Goal: Use online tool/utility: Utilize a website feature to perform a specific function

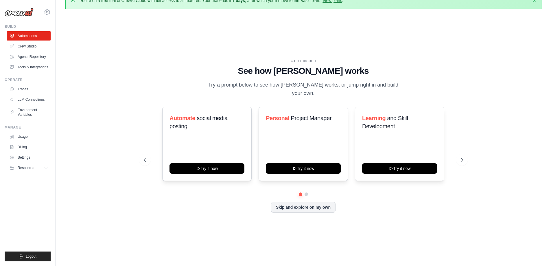
scroll to position [20, 0]
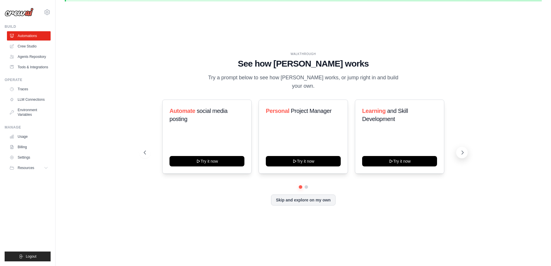
click at [462, 152] on icon at bounding box center [463, 153] width 6 height 6
click at [141, 154] on button at bounding box center [145, 153] width 12 height 12
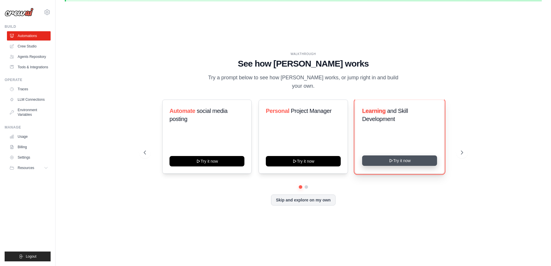
click at [421, 159] on button "Try it now" at bounding box center [399, 160] width 75 height 10
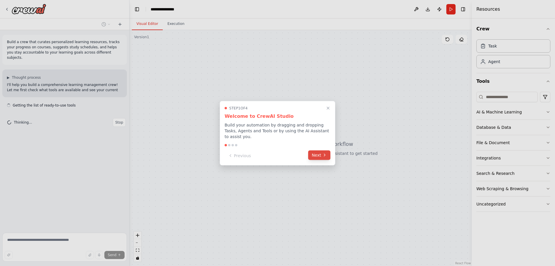
click at [316, 153] on button "Next" at bounding box center [319, 155] width 22 height 10
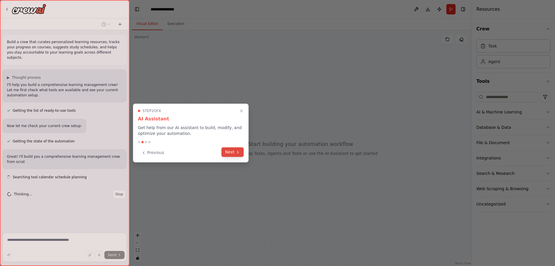
click at [233, 154] on button "Next" at bounding box center [233, 152] width 22 height 10
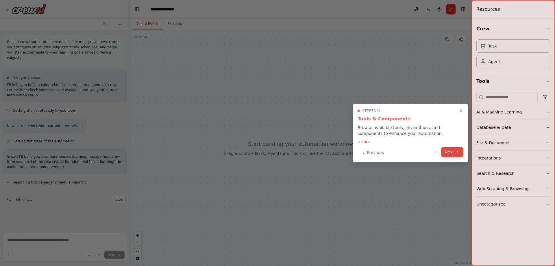
click at [451, 152] on button "Next" at bounding box center [452, 152] width 22 height 10
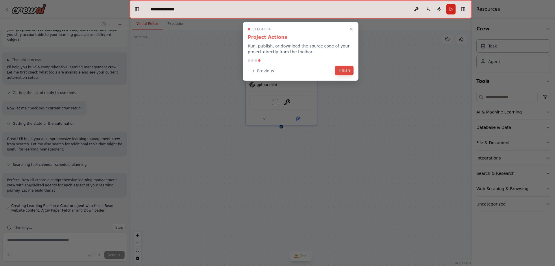
scroll to position [23, 0]
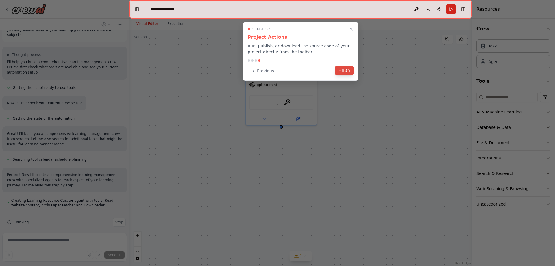
click at [344, 69] on button "Finish" at bounding box center [344, 71] width 19 height 10
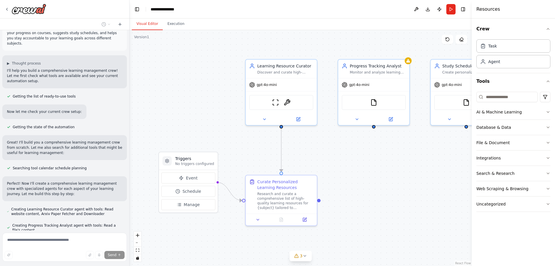
scroll to position [0, 0]
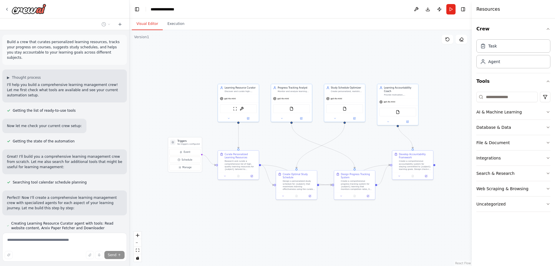
drag, startPoint x: 362, startPoint y: 162, endPoint x: 291, endPoint y: 144, distance: 73.7
click at [291, 144] on div ".deletable-edge-delete-btn { width: 20px; height: 20px; border: 0px solid #ffff…" at bounding box center [301, 148] width 342 height 236
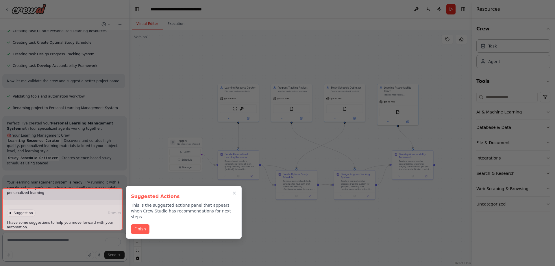
scroll to position [316, 0]
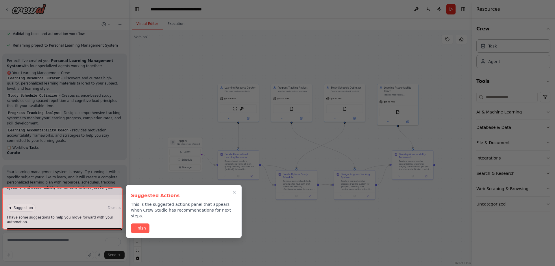
click at [141, 223] on button "Finish" at bounding box center [140, 228] width 19 height 10
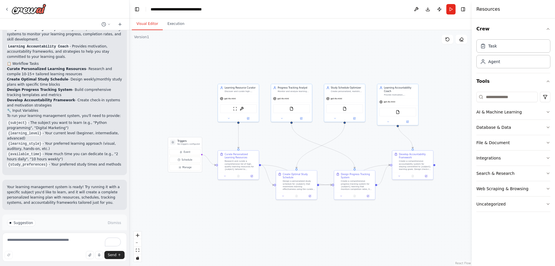
scroll to position [472, 0]
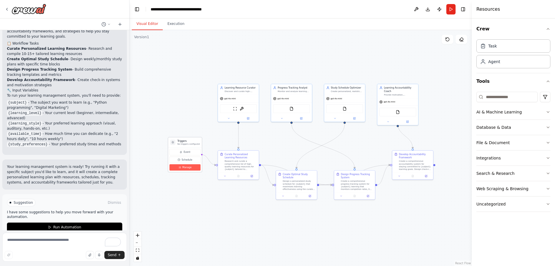
click at [181, 168] on button "Manage" at bounding box center [185, 167] width 31 height 6
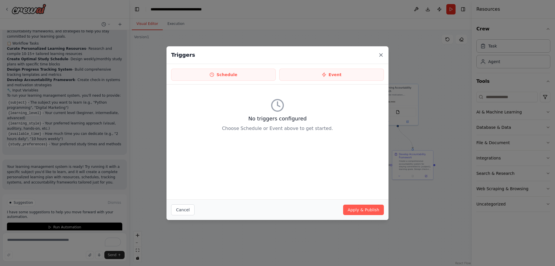
click at [381, 53] on icon at bounding box center [381, 55] width 6 height 6
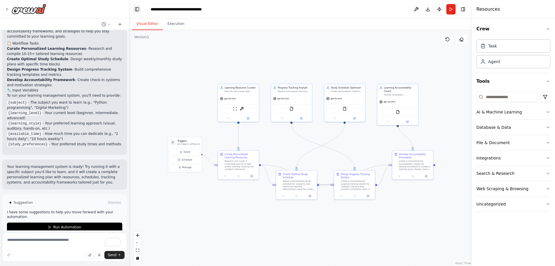
click at [140, 11] on button "Toggle Left Sidebar" at bounding box center [137, 9] width 8 height 8
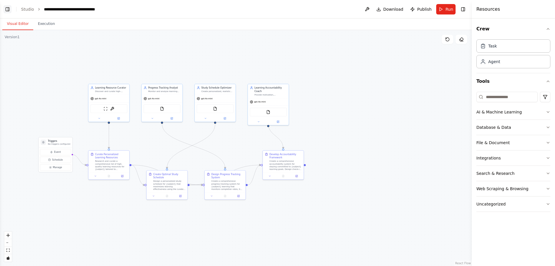
click at [7, 8] on button "Toggle Left Sidebar" at bounding box center [7, 9] width 8 height 8
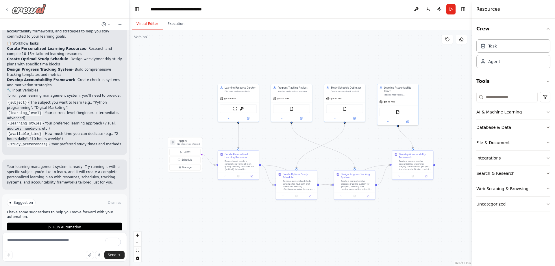
click at [7, 9] on icon at bounding box center [7, 9] width 5 height 5
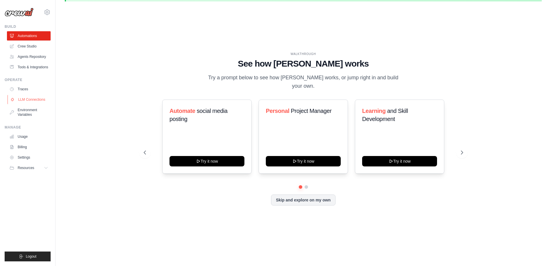
click at [31, 103] on link "LLM Connections" at bounding box center [30, 99] width 44 height 9
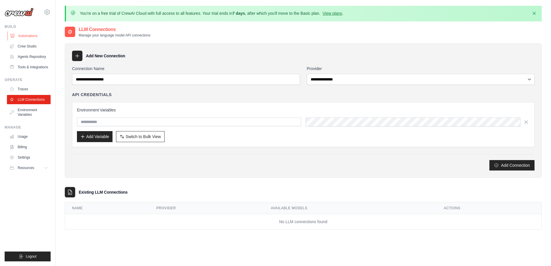
click at [27, 35] on link "Automations" at bounding box center [30, 35] width 44 height 9
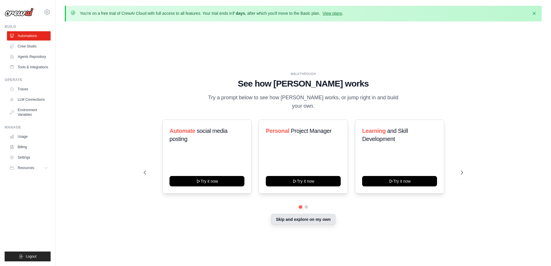
click at [304, 220] on button "Skip and explore on my own" at bounding box center [303, 219] width 65 height 11
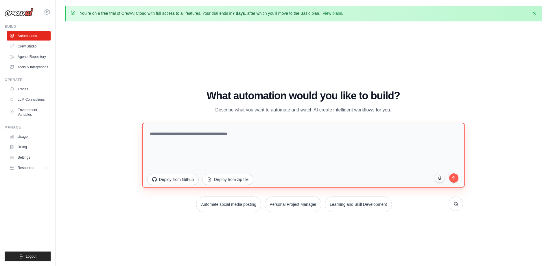
click at [202, 135] on textarea at bounding box center [303, 154] width 323 height 65
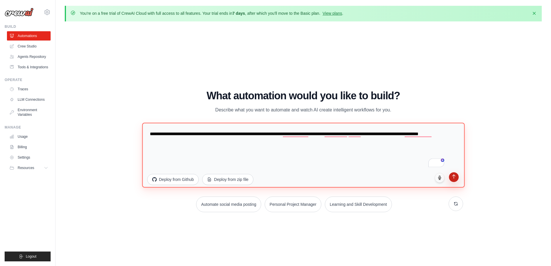
type textarea "**********"
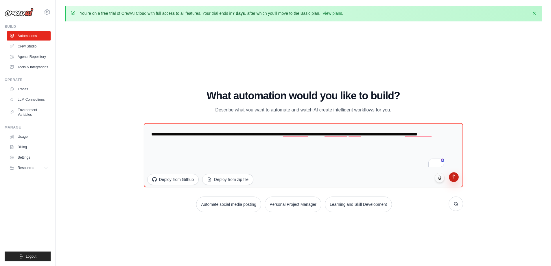
click at [455, 176] on icon "submit" at bounding box center [453, 176] width 5 height 5
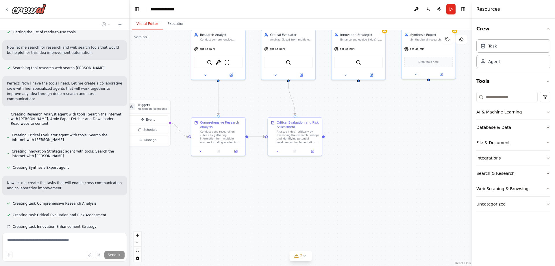
scroll to position [90, 0]
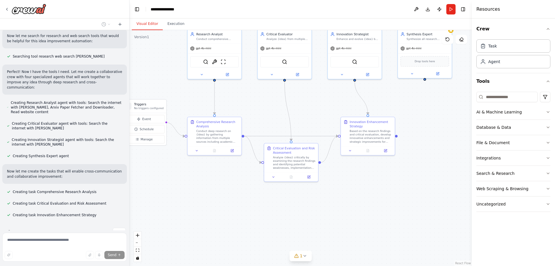
drag, startPoint x: 433, startPoint y: 170, endPoint x: 389, endPoint y: 108, distance: 76.6
click at [389, 108] on div ".deletable-edge-delete-btn { width: 20px; height: 20px; border: 0px solid #ffff…" at bounding box center [301, 148] width 342 height 236
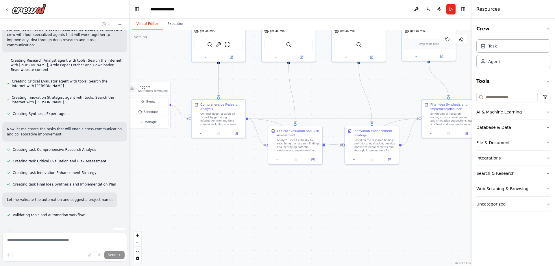
scroll to position [144, 0]
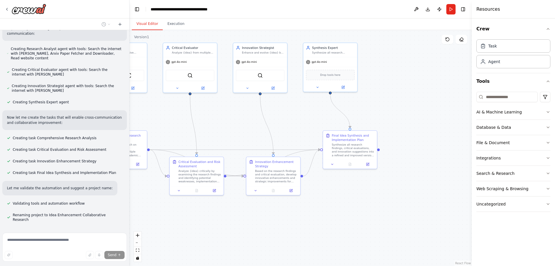
drag, startPoint x: 319, startPoint y: 119, endPoint x: 224, endPoint y: 133, distance: 95.2
click at [224, 133] on div ".deletable-edge-delete-btn { width: 20px; height: 20px; border: 0px solid #ffff…" at bounding box center [301, 148] width 342 height 236
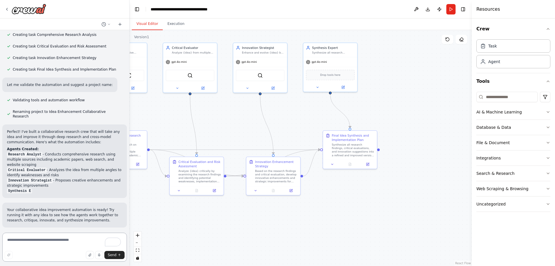
scroll to position [242, 0]
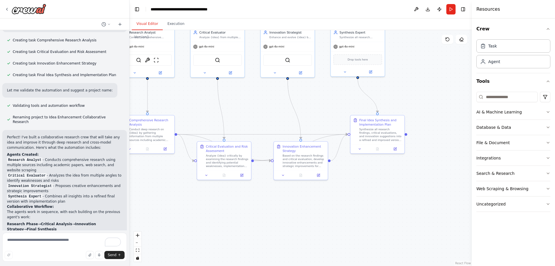
drag, startPoint x: 150, startPoint y: 227, endPoint x: 178, endPoint y: 212, distance: 31.7
click at [178, 212] on div ".deletable-edge-delete-btn { width: 20px; height: 20px; border: 0px solid #ffff…" at bounding box center [301, 148] width 342 height 236
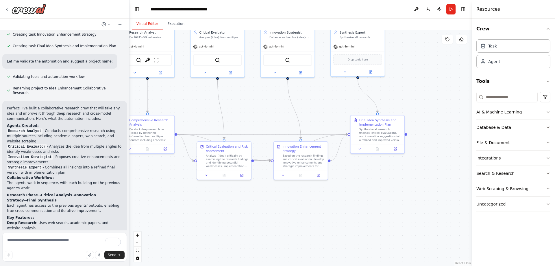
scroll to position [299, 0]
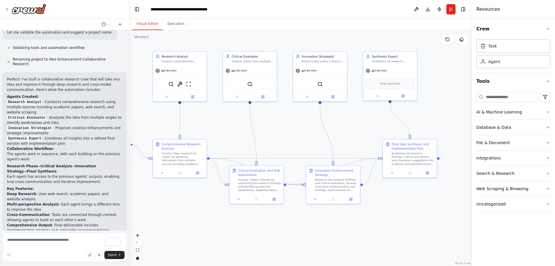
drag, startPoint x: 158, startPoint y: 174, endPoint x: 190, endPoint y: 198, distance: 40.3
click at [190, 198] on div ".deletable-edge-delete-btn { width: 20px; height: 20px; border: 0px solid #ffff…" at bounding box center [301, 148] width 342 height 236
click at [194, 96] on icon at bounding box center [192, 96] width 3 height 3
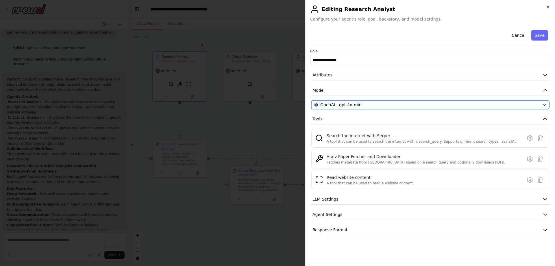
click at [370, 105] on div "OpenAI - gpt-4o-mini" at bounding box center [427, 105] width 226 height 6
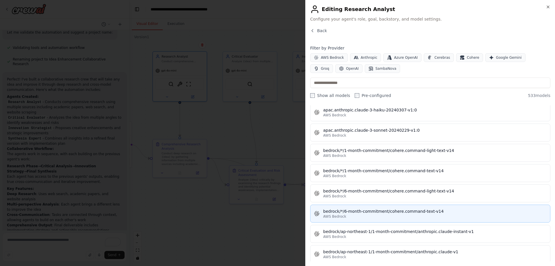
scroll to position [781, 0]
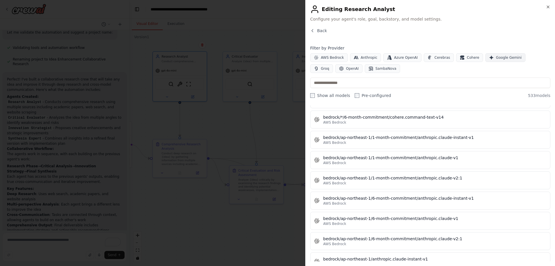
click at [489, 58] on icon "button" at bounding box center [491, 57] width 5 height 5
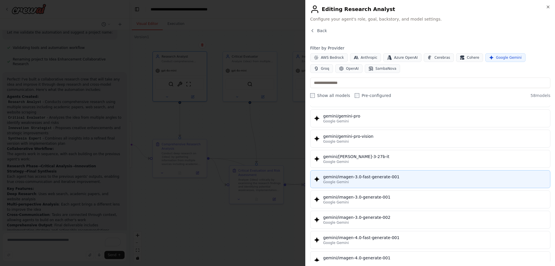
scroll to position [897, 0]
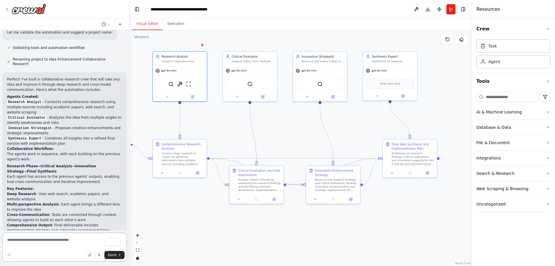
click at [45, 244] on textarea "To enrich screen reader interactions, please activate Accessibility in Grammarl…" at bounding box center [64, 247] width 125 height 29
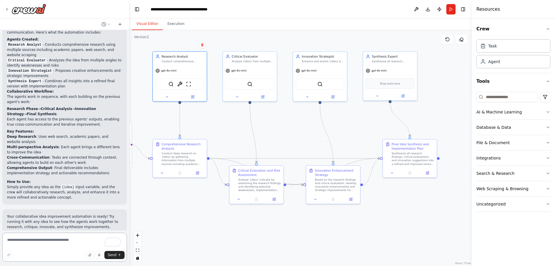
scroll to position [357, 0]
type textarea "**********"
click at [113, 254] on span "Send" at bounding box center [112, 255] width 9 height 5
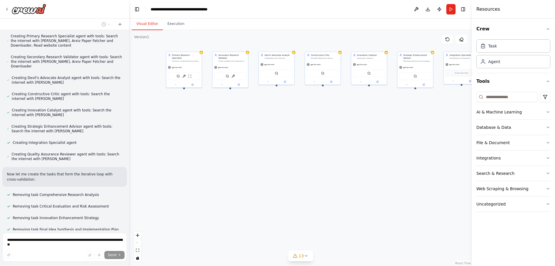
scroll to position [767, 0]
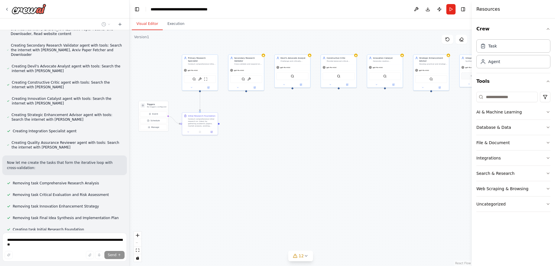
drag, startPoint x: 441, startPoint y: 165, endPoint x: 441, endPoint y: 127, distance: 37.9
click at [441, 127] on div ".deletable-edge-delete-btn { width: 20px; height: 20px; border: 0px solid #ffff…" at bounding box center [301, 148] width 342 height 236
click at [176, 25] on button "Execution" at bounding box center [176, 24] width 26 height 12
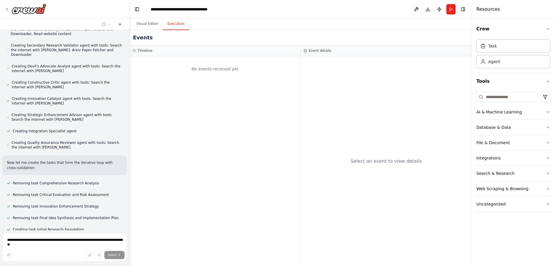
scroll to position [779, 0]
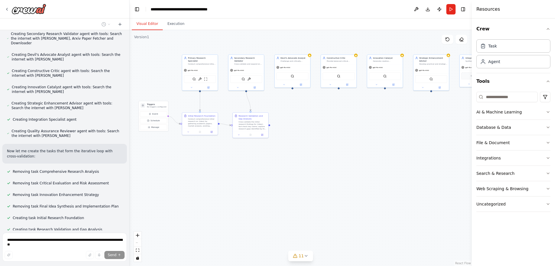
click at [150, 22] on button "Visual Editor" at bounding box center [147, 24] width 31 height 12
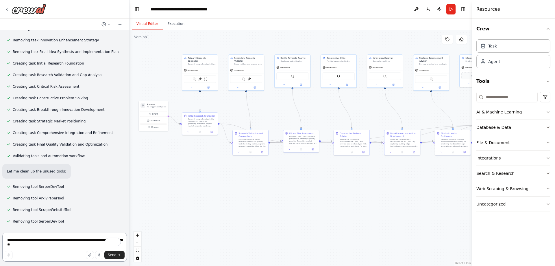
scroll to position [939, 0]
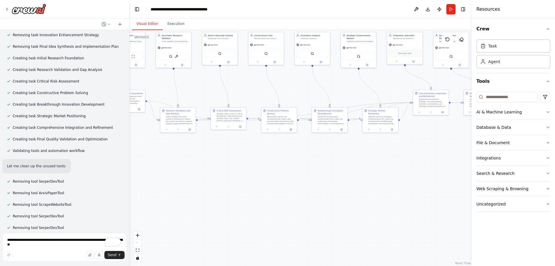
drag, startPoint x: 357, startPoint y: 196, endPoint x: 309, endPoint y: 175, distance: 52.3
click at [310, 175] on div ".deletable-edge-delete-btn { width: 20px; height: 20px; border: 0px solid #ffff…" at bounding box center [301, 148] width 342 height 236
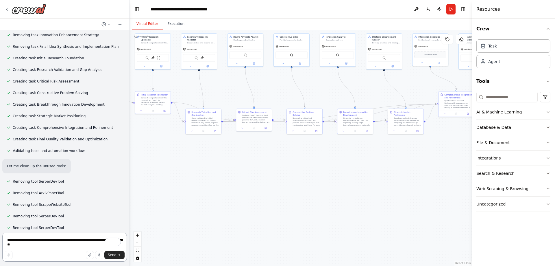
click at [45, 240] on textarea "**********" at bounding box center [64, 247] width 125 height 29
type textarea "**********"
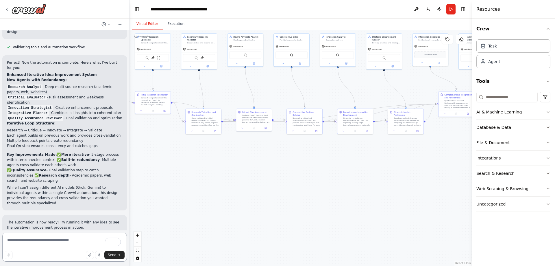
scroll to position [1231, 0]
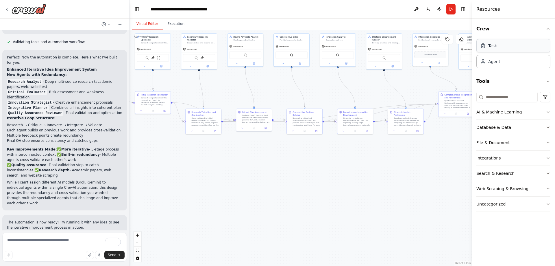
click at [508, 47] on div "Task" at bounding box center [514, 45] width 74 height 13
click at [173, 27] on button "Execution" at bounding box center [176, 24] width 26 height 12
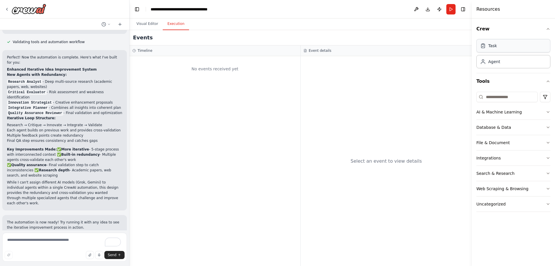
click at [498, 47] on div "Task" at bounding box center [514, 45] width 74 height 13
drag, startPoint x: 498, startPoint y: 46, endPoint x: 517, endPoint y: 47, distance: 18.6
click at [517, 47] on div "Task" at bounding box center [514, 45] width 74 height 13
click at [523, 48] on div "Task" at bounding box center [514, 45] width 74 height 13
click at [539, 112] on button "AI & Machine Learning" at bounding box center [514, 111] width 74 height 15
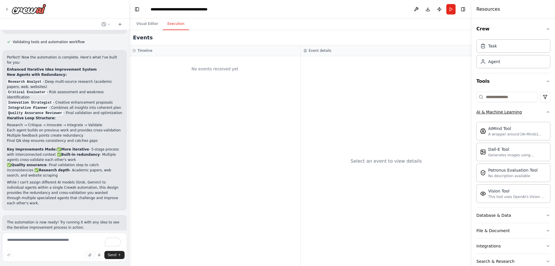
click at [539, 112] on button "AI & Machine Learning" at bounding box center [514, 111] width 74 height 15
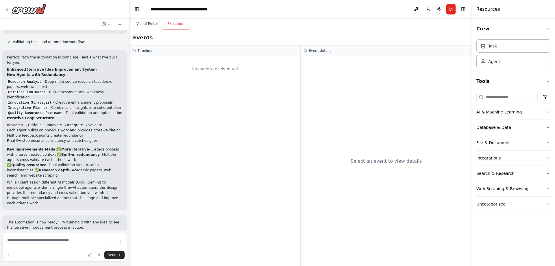
click at [538, 129] on button "Database & Data" at bounding box center [514, 127] width 74 height 15
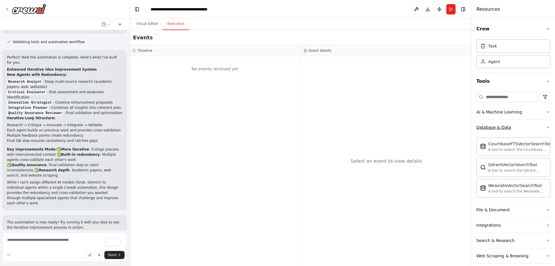
click at [538, 129] on button "Database & Data" at bounding box center [514, 127] width 74 height 15
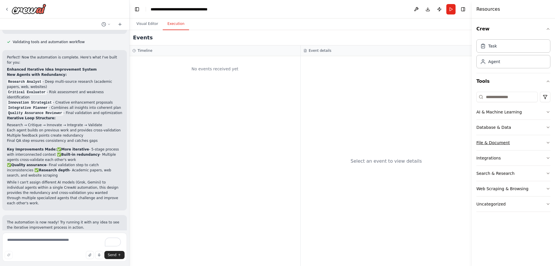
click at [542, 147] on button "File & Document" at bounding box center [514, 142] width 74 height 15
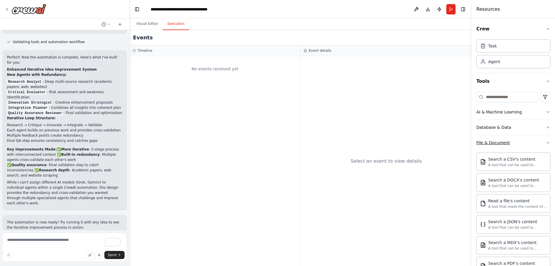
click at [542, 145] on button "File & Document" at bounding box center [514, 142] width 74 height 15
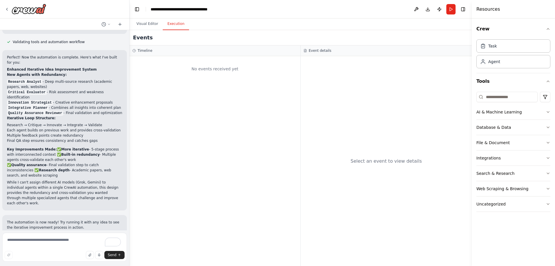
drag, startPoint x: 538, startPoint y: 202, endPoint x: 410, endPoint y: 157, distance: 136.0
click at [410, 157] on div "build a set of agents who take an idea the user presents and comunicate it with…" at bounding box center [277, 133] width 555 height 266
click at [169, 82] on div "No events received yet" at bounding box center [215, 161] width 171 height 210
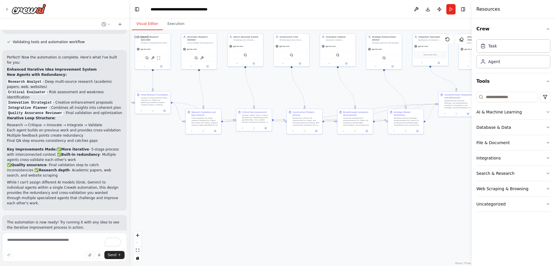
click at [146, 26] on button "Visual Editor" at bounding box center [147, 24] width 31 height 12
click at [55, 241] on textarea "To enrich screen reader interactions, please activate Accessibility in Grammarl…" at bounding box center [64, 247] width 125 height 29
type textarea "**********"
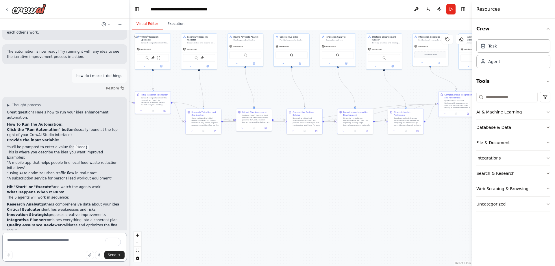
scroll to position [1412, 0]
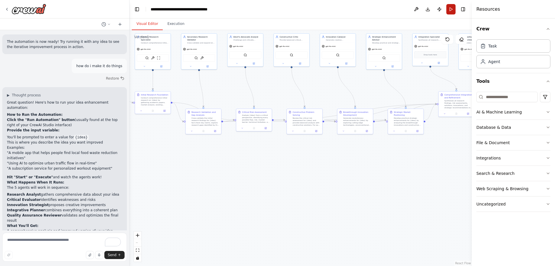
click at [449, 9] on button "Run" at bounding box center [451, 9] width 9 height 10
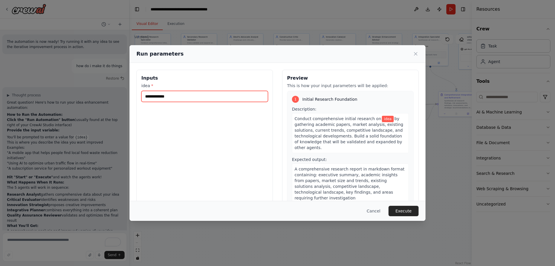
click at [171, 98] on input "idea *" at bounding box center [204, 96] width 127 height 11
paste input "**********"
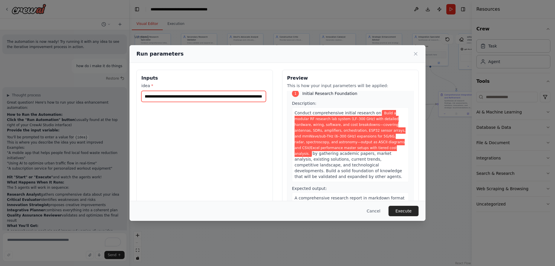
scroll to position [0, 0]
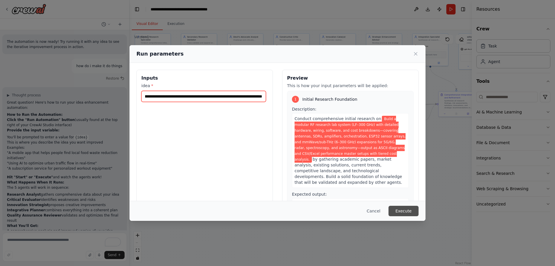
type input "**********"
click at [402, 210] on button "Execute" at bounding box center [404, 211] width 30 height 10
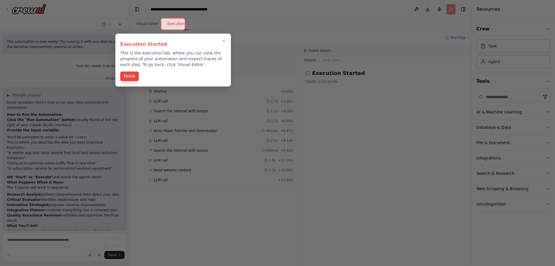
click at [130, 75] on button "Finish" at bounding box center [129, 76] width 19 height 10
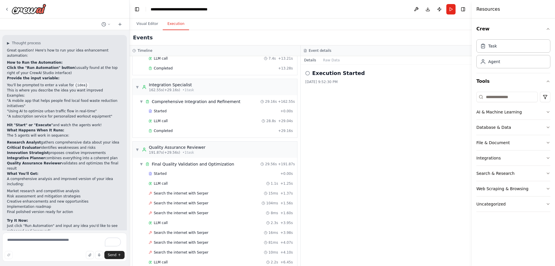
scroll to position [866, 0]
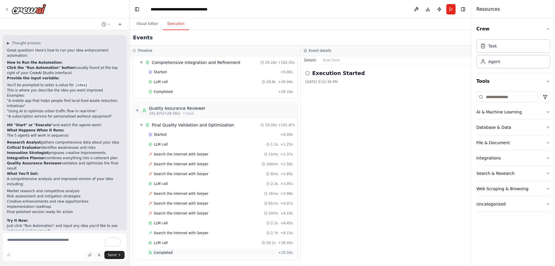
click at [197, 254] on div "Completed" at bounding box center [212, 252] width 127 height 5
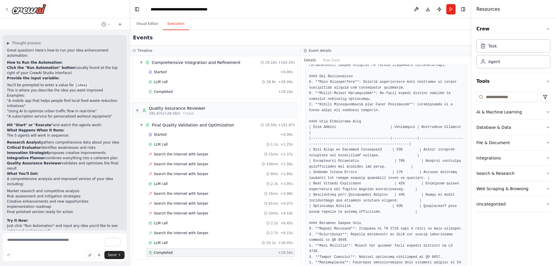
scroll to position [422, 0]
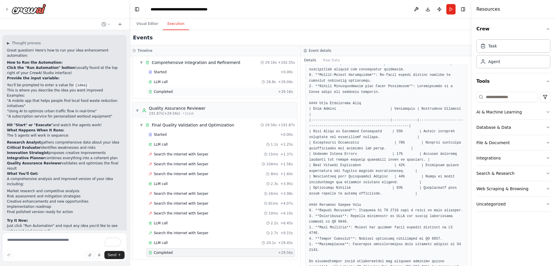
click at [207, 94] on div "Completed + 29.16s" at bounding box center [221, 91] width 148 height 9
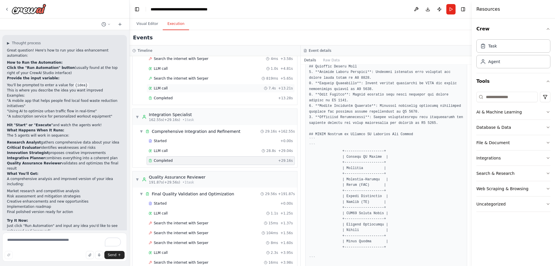
scroll to position [780, 0]
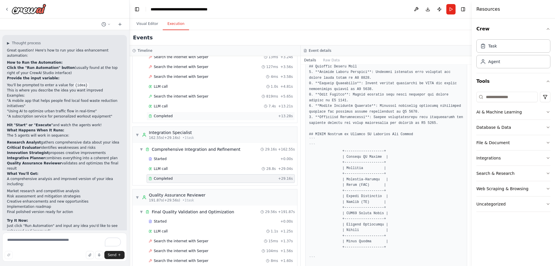
click at [196, 115] on div "Completed" at bounding box center [212, 116] width 127 height 5
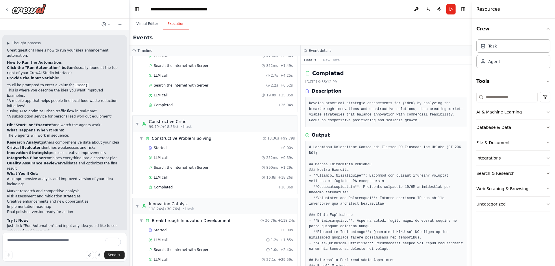
scroll to position [490, 0]
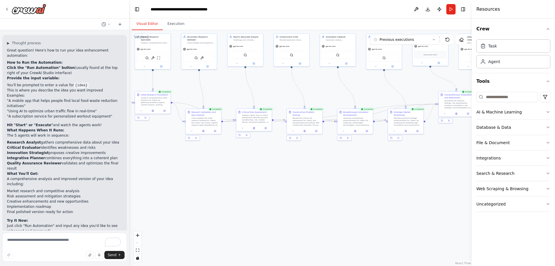
click at [141, 25] on button "Visual Editor" at bounding box center [147, 24] width 31 height 12
click at [505, 46] on div "Task" at bounding box center [514, 45] width 74 height 13
click at [437, 214] on div ".deletable-edge-delete-btn { width: 20px; height: 20px; border: 0px solid #ffff…" at bounding box center [301, 148] width 342 height 236
